Goal: Information Seeking & Learning: Learn about a topic

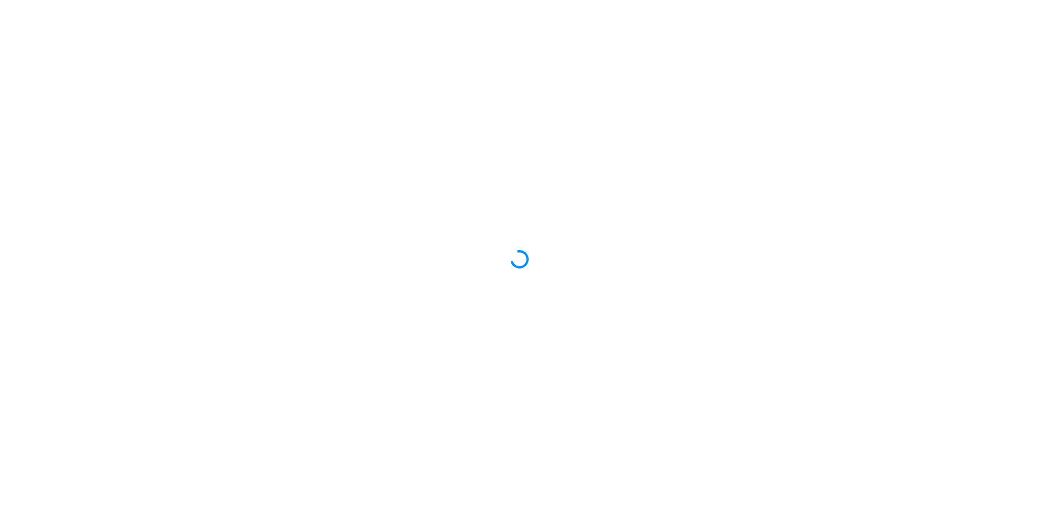
drag, startPoint x: 0, startPoint y: 0, endPoint x: 1005, endPoint y: 13, distance: 1005.0
click at [1005, 13] on div at bounding box center [519, 259] width 1039 height 518
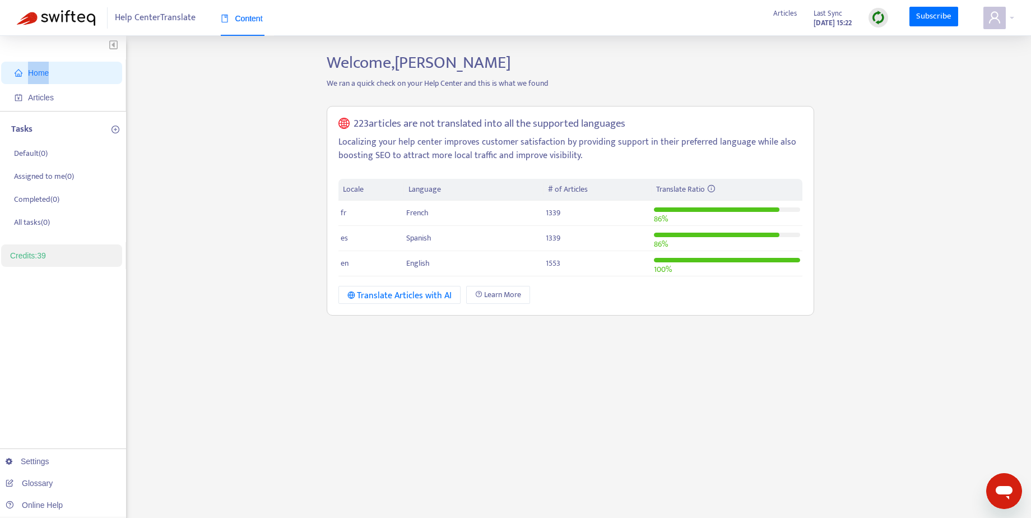
click at [24, 84] on ul "Home Articles" at bounding box center [63, 85] width 126 height 52
drag, startPoint x: 54, startPoint y: 96, endPoint x: 124, endPoint y: 141, distance: 83.1
click at [54, 96] on span "Articles" at bounding box center [41, 97] width 26 height 9
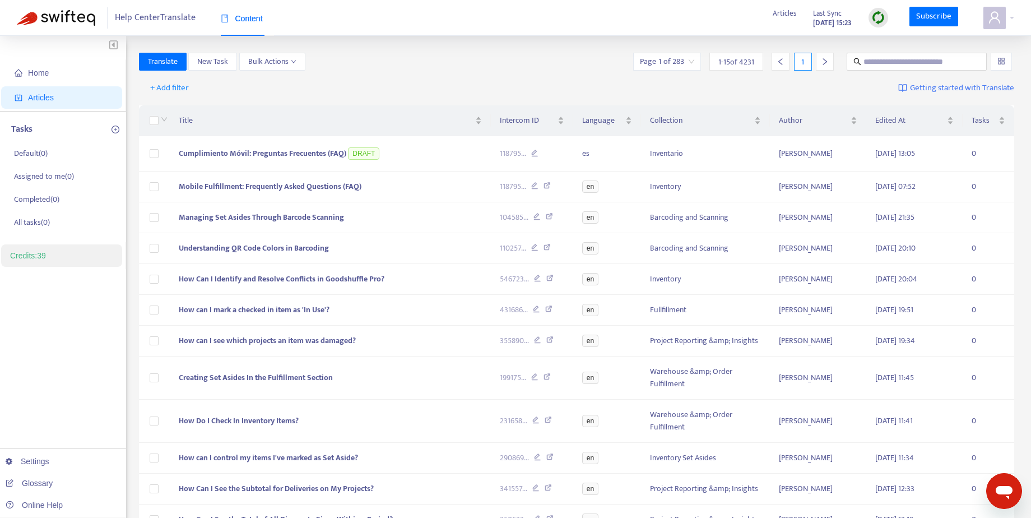
click at [425, 67] on div "Translate New Task Bulk Actions Page 1 of 283 1 - 15 of 4231 1" at bounding box center [577, 62] width 876 height 18
click at [171, 85] on span "+ Add filter" at bounding box center [169, 87] width 39 height 13
click at [180, 119] on li "Default Language" at bounding box center [185, 128] width 83 height 18
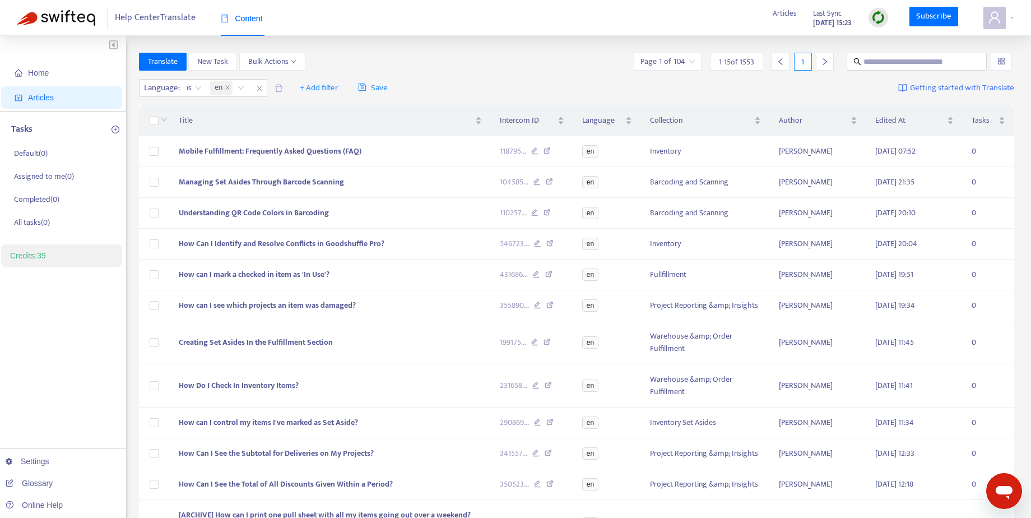
click at [502, 73] on div "Translate New Task Bulk Actions Page 1 of 104 1 - 15 of 1553 1" at bounding box center [577, 64] width 876 height 22
click at [320, 86] on span "+ Add filter" at bounding box center [319, 87] width 39 height 13
drag, startPoint x: 343, startPoint y: 221, endPoint x: 351, endPoint y: 219, distance: 7.6
click at [343, 221] on span "Outdated Translation" at bounding box center [336, 218] width 70 height 12
click at [467, 44] on div "Home Articles Tasks Default ( 0 ) Assigned to me ( 0 ) Completed ( 0 ) All task…" at bounding box center [515, 372] width 1031 height 672
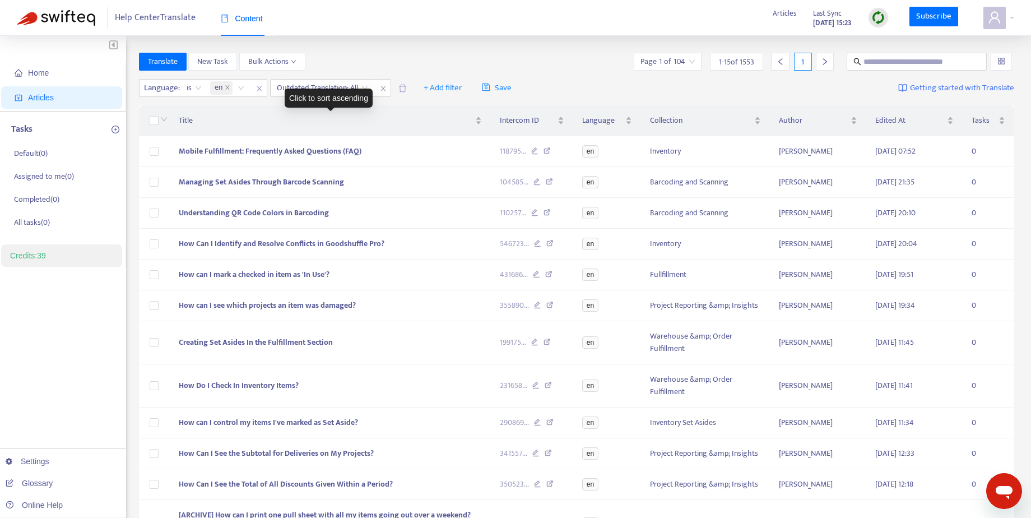
click at [352, 89] on div "Click to sort ascending" at bounding box center [329, 98] width 88 height 19
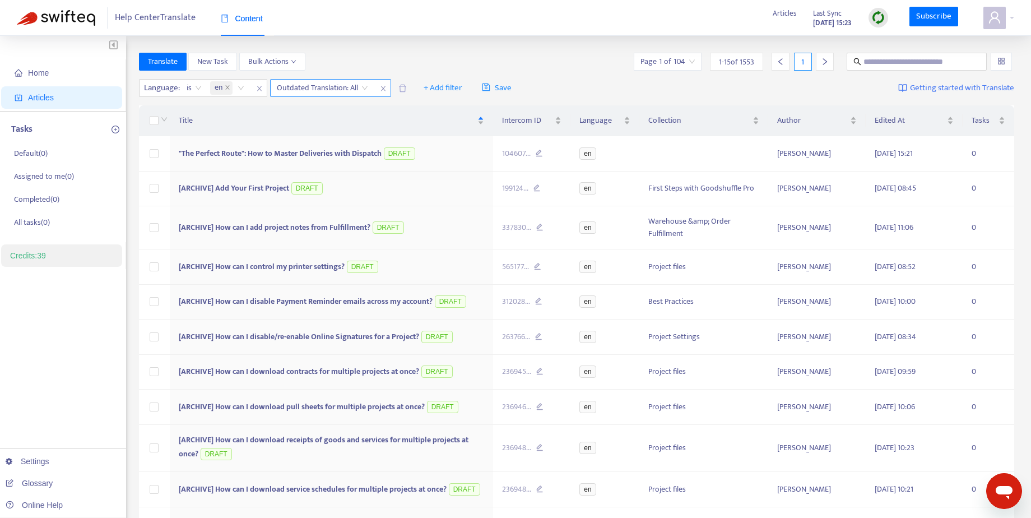
click at [357, 86] on input "search" at bounding box center [322, 88] width 91 height 17
click at [352, 111] on div "Yes" at bounding box center [377, 110] width 195 height 12
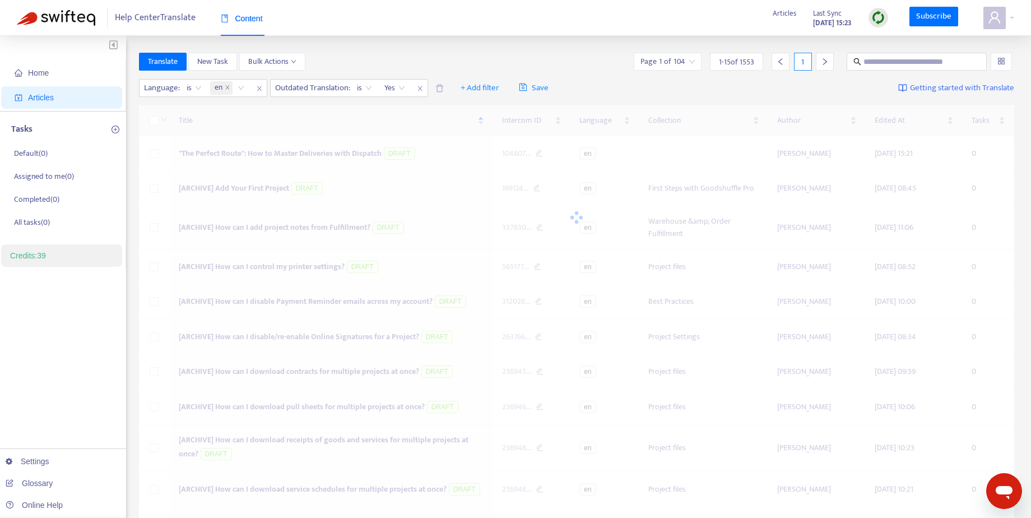
click at [417, 42] on div "Home Articles Tasks Default ( 0 ) Assigned to me ( 0 ) Completed ( 0 ) All task…" at bounding box center [515, 390] width 1031 height 709
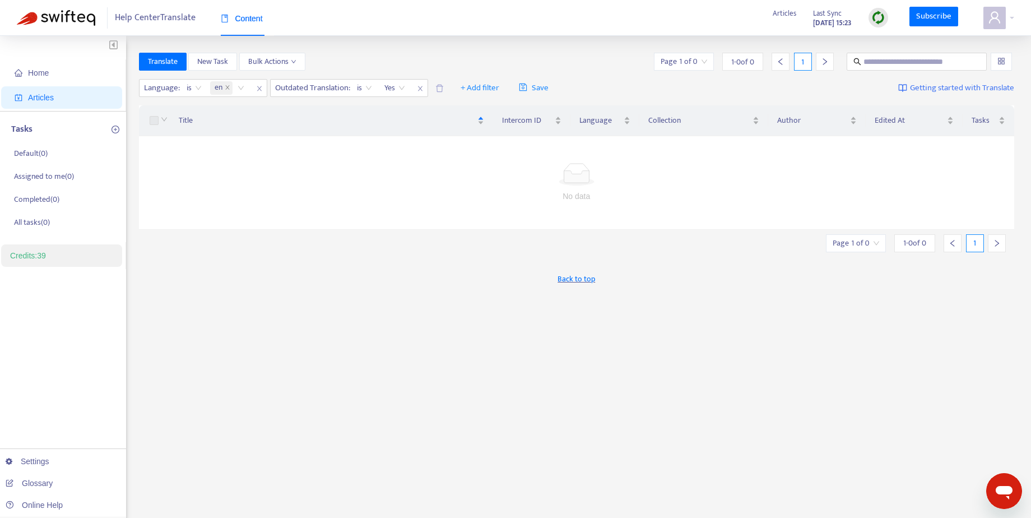
click at [353, 321] on div "Translate New Task Bulk Actions Page 1 of 0 1 - 0 of 0 1 Language : is en Outda…" at bounding box center [577, 380] width 876 height 655
drag, startPoint x: 423, startPoint y: 86, endPoint x: 416, endPoint y: 90, distance: 7.8
click at [423, 85] on icon "close" at bounding box center [420, 88] width 7 height 7
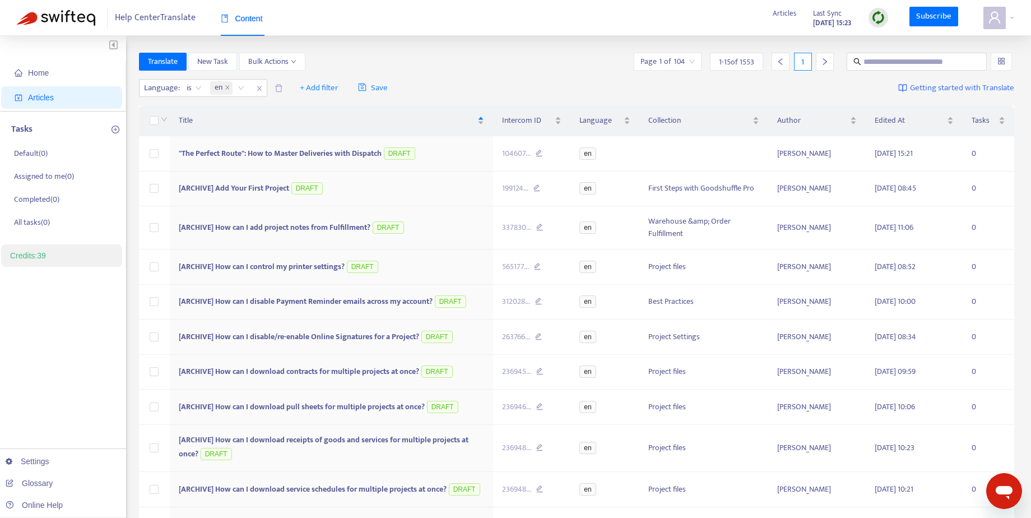
click at [569, 57] on div "Translate New Task Bulk Actions Page 1 of 104 1 - 15 of 1553 1" at bounding box center [577, 62] width 876 height 18
click at [229, 147] on span ""The Perfect Route": How to Master Deliveries with Dispatch" at bounding box center [280, 153] width 203 height 13
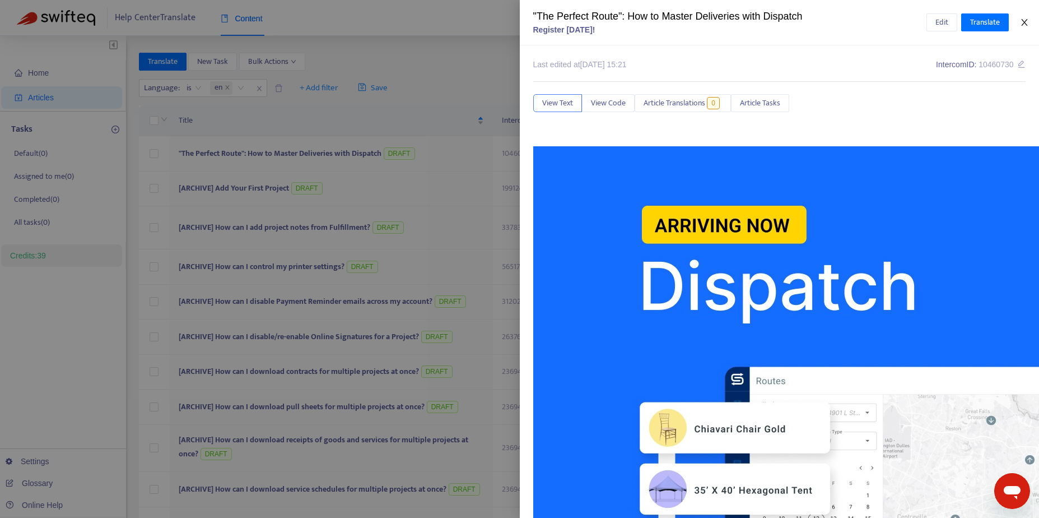
click at [1024, 20] on icon "close" at bounding box center [1024, 22] width 9 height 9
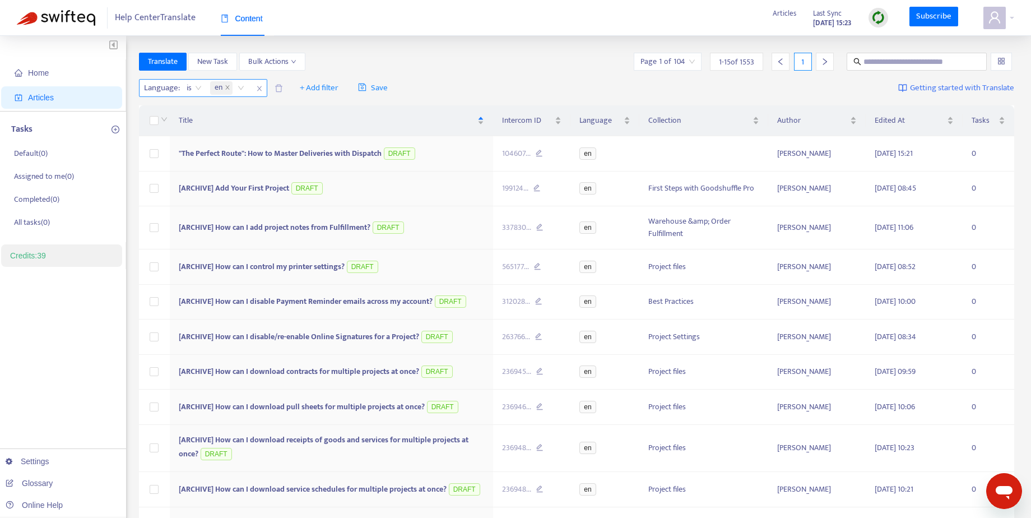
click at [260, 89] on icon "close" at bounding box center [259, 88] width 7 height 7
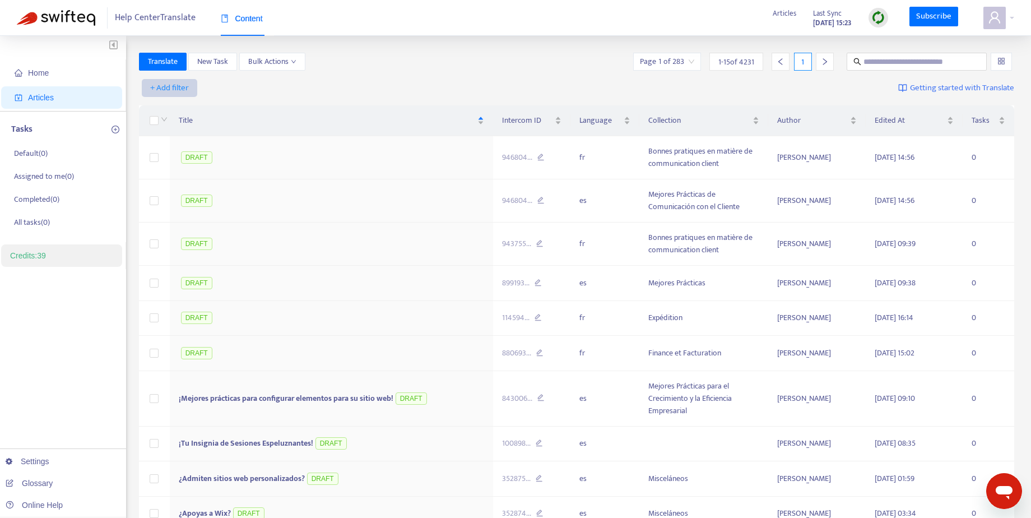
click at [178, 86] on span "+ Add filter" at bounding box center [169, 87] width 39 height 13
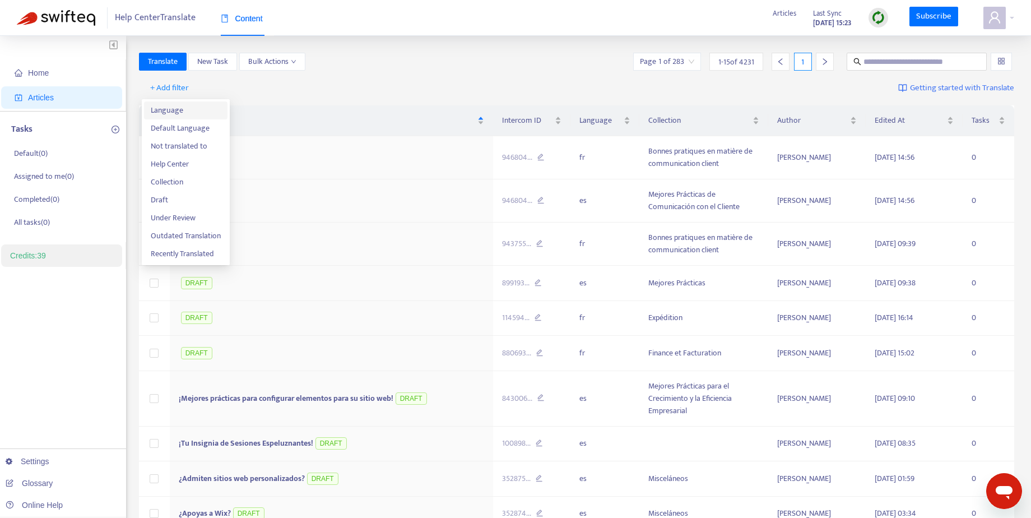
click at [188, 115] on span "Language" at bounding box center [186, 110] width 70 height 12
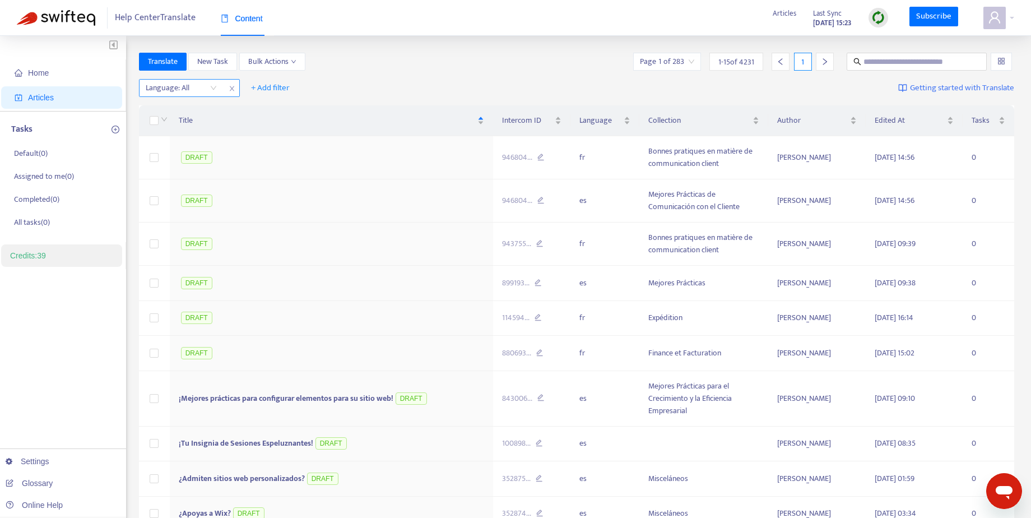
click at [211, 84] on div "Language: All" at bounding box center [180, 88] width 83 height 17
click at [211, 110] on div "en" at bounding box center [245, 110] width 195 height 12
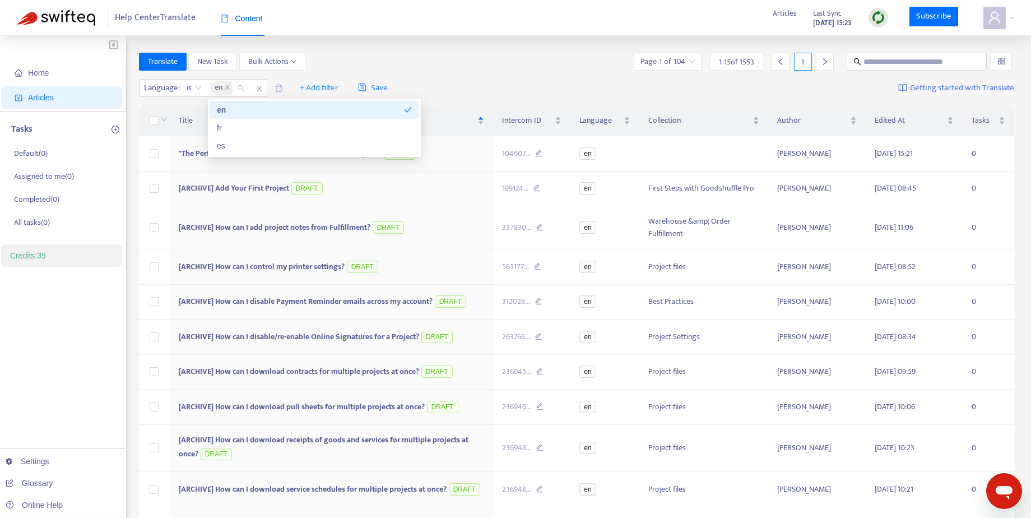
click at [477, 55] on div "Translate New Task Bulk Actions Page 1 of 104 1 - 15 of 1553 1" at bounding box center [577, 62] width 876 height 18
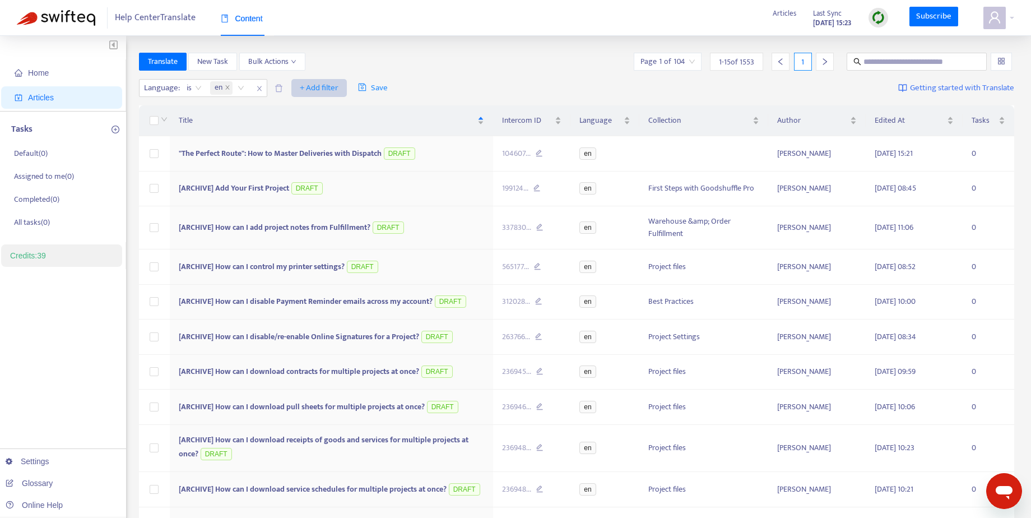
click at [308, 89] on span "+ Add filter" at bounding box center [319, 87] width 39 height 13
click at [340, 127] on span "Not translated to" at bounding box center [336, 128] width 70 height 12
click at [344, 87] on div "Not translated to" at bounding box center [312, 88] width 83 height 17
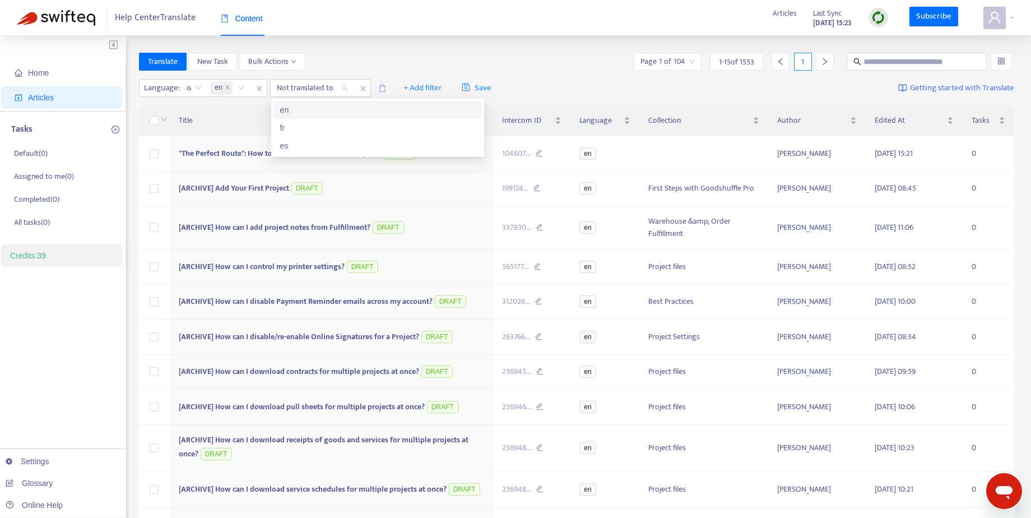
click at [331, 115] on div "en" at bounding box center [377, 110] width 195 height 12
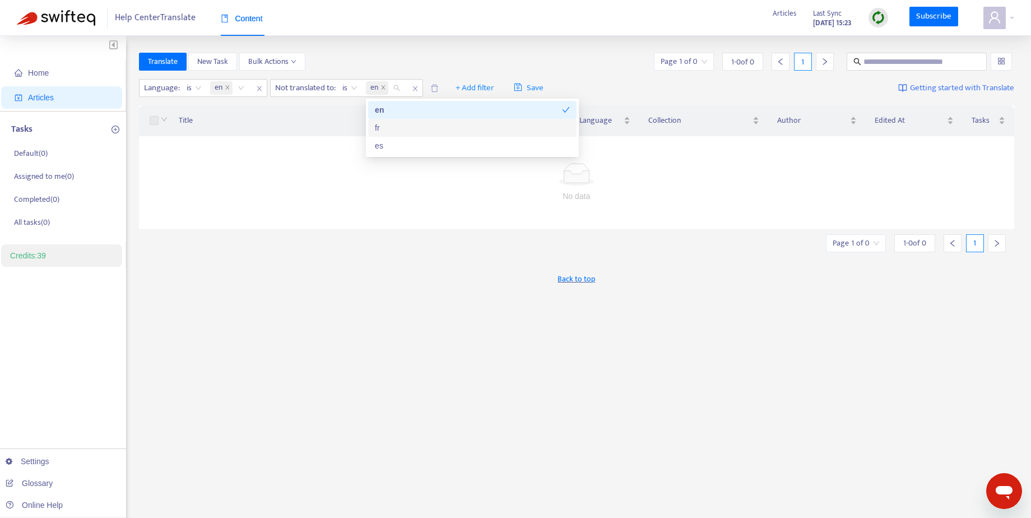
click at [417, 130] on div "fr" at bounding box center [472, 128] width 195 height 12
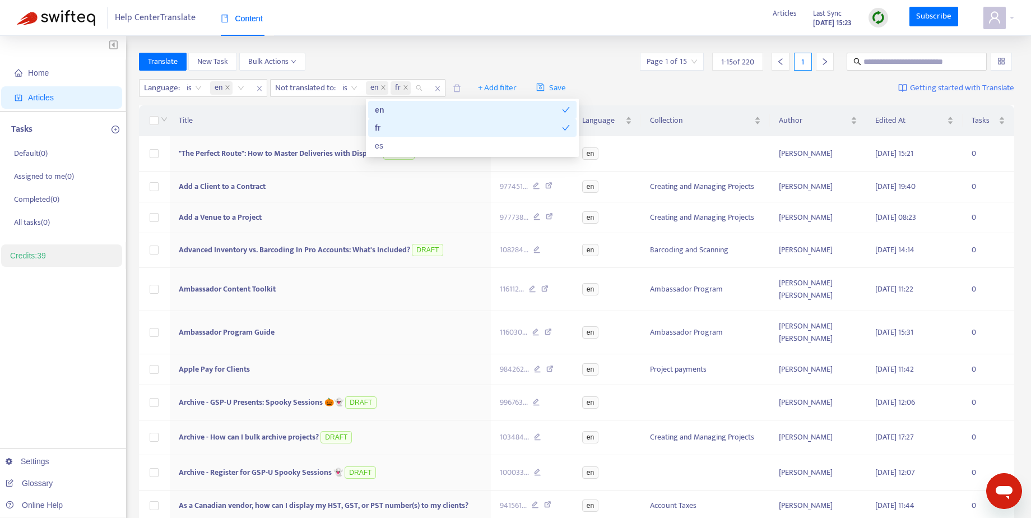
click at [391, 108] on div "en" at bounding box center [468, 110] width 187 height 12
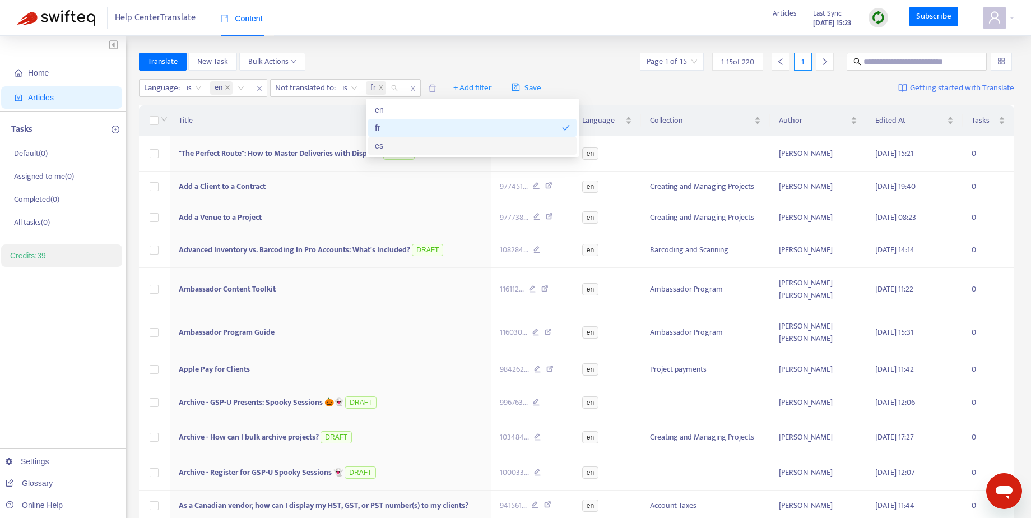
click at [399, 147] on div "es" at bounding box center [472, 145] width 195 height 12
click at [439, 44] on div "Home Articles Tasks Default ( 0 ) Assigned to me ( 0 ) Completed ( 0 ) All task…" at bounding box center [515, 388] width 1031 height 704
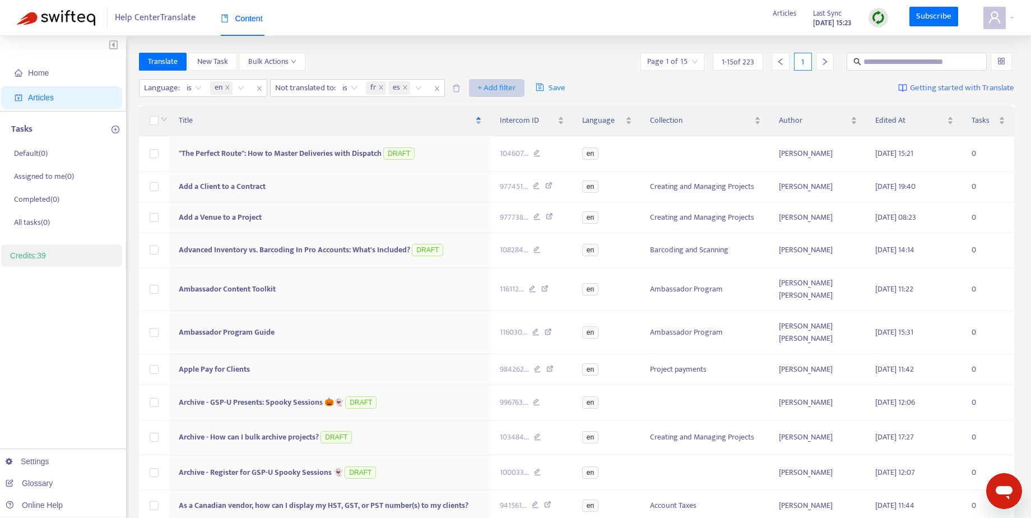
click at [487, 86] on span "+ Add filter" at bounding box center [496, 87] width 39 height 13
click at [517, 169] on span "Draft" at bounding box center [515, 164] width 70 height 12
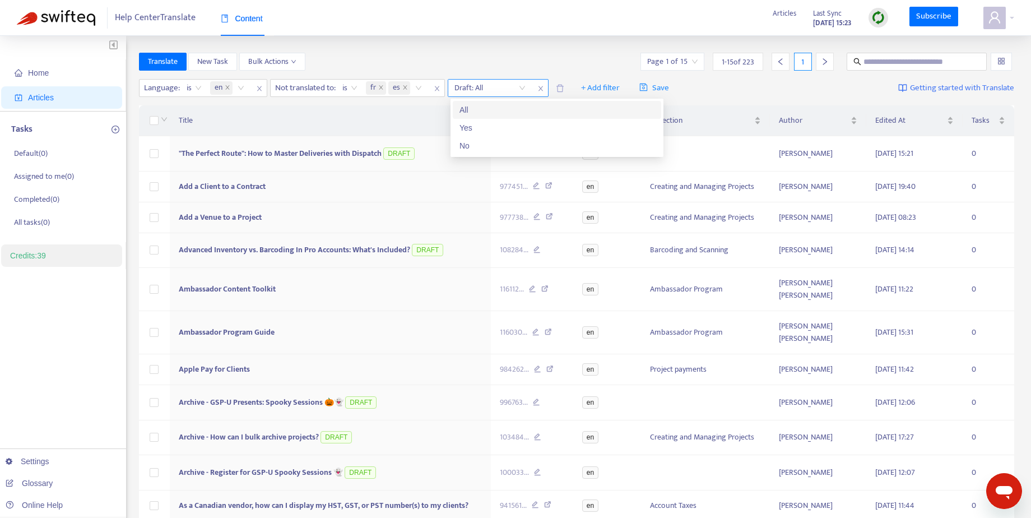
click at [525, 85] on input "search" at bounding box center [489, 88] width 71 height 17
click at [501, 146] on div "No" at bounding box center [556, 145] width 195 height 12
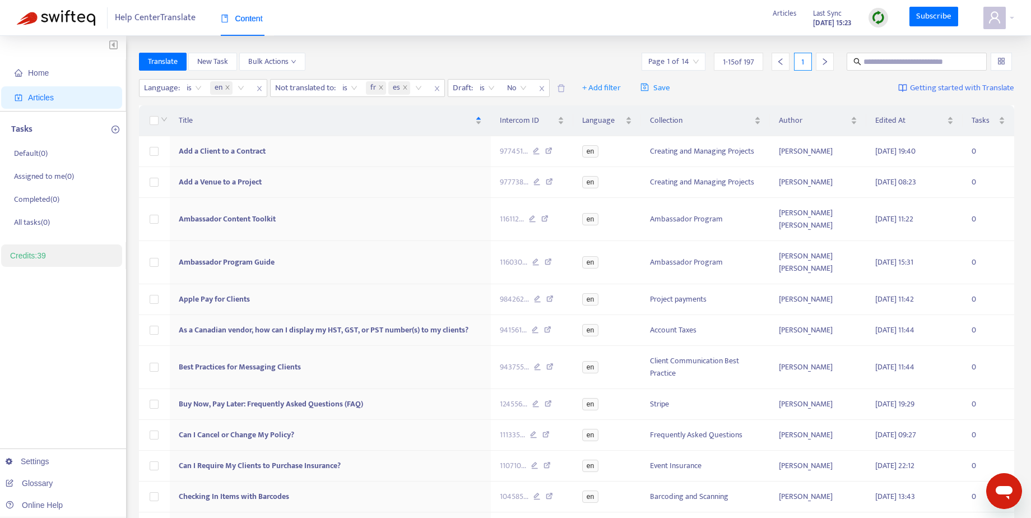
click at [501, 50] on div "Home Articles Tasks Default ( 0 ) Assigned to me ( 0 ) Completed ( 0 ) All task…" at bounding box center [515, 373] width 1031 height 674
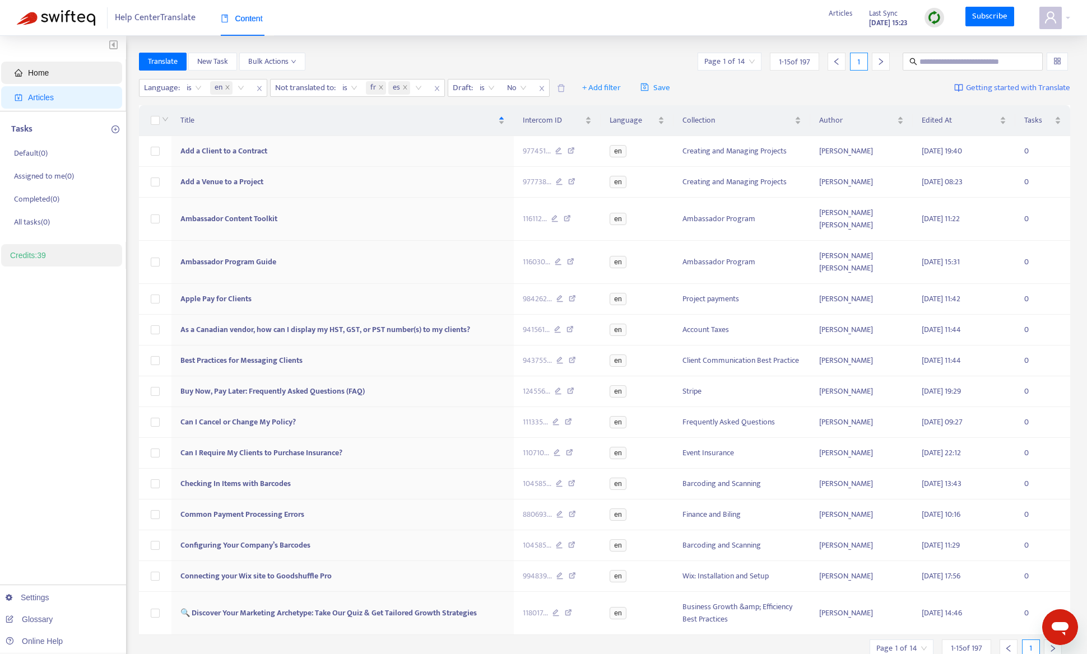
click at [80, 77] on span "Home" at bounding box center [64, 73] width 99 height 22
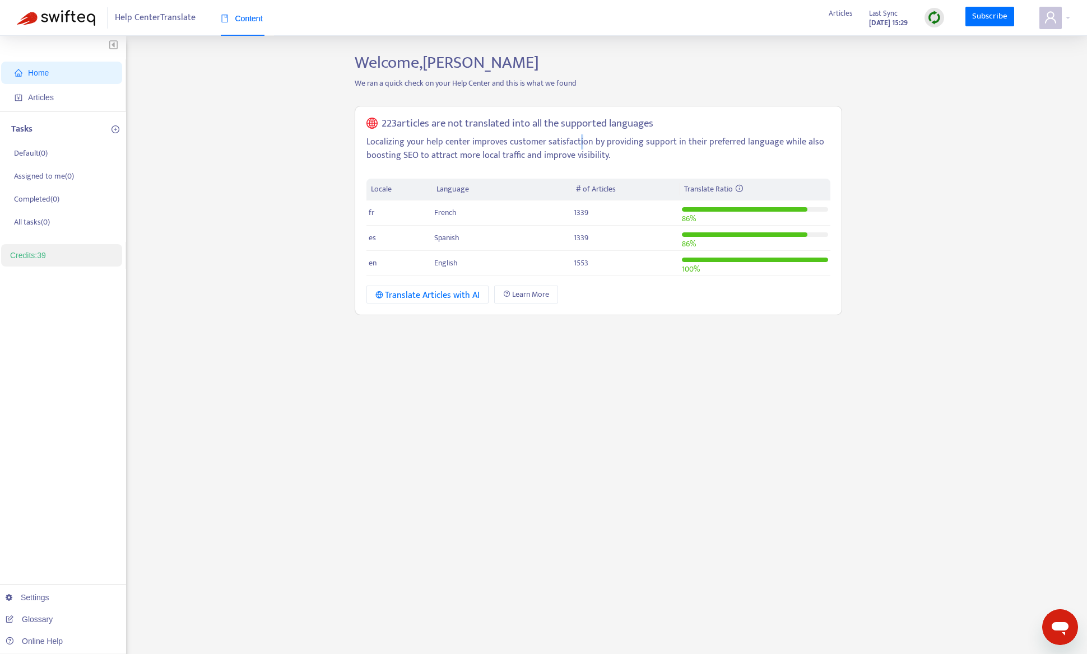
click at [575, 136] on p "Localizing your help center improves customer satisfaction by providing support…" at bounding box center [598, 149] width 464 height 27
click at [676, 411] on div "Welcome, [PERSON_NAME] We ran a quick check on your Help Center and this is wha…" at bounding box center [598, 380] width 504 height 655
click at [548, 299] on span "Learn More" at bounding box center [530, 294] width 37 height 12
